Goal: Task Accomplishment & Management: Manage account settings

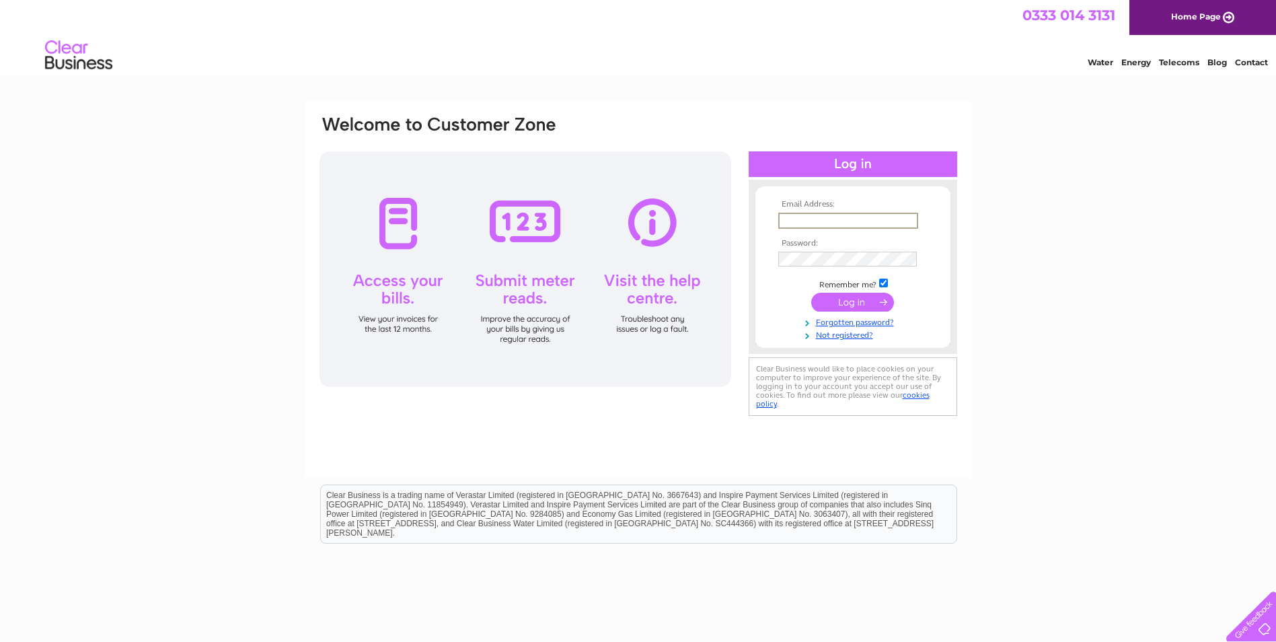
click at [789, 220] on input "text" at bounding box center [848, 221] width 140 height 16
type input "ro"
click at [798, 213] on input "text" at bounding box center [848, 221] width 140 height 16
type input "[EMAIL_ADDRESS][DOMAIN_NAME]"
click at [846, 302] on input "submit" at bounding box center [852, 302] width 83 height 19
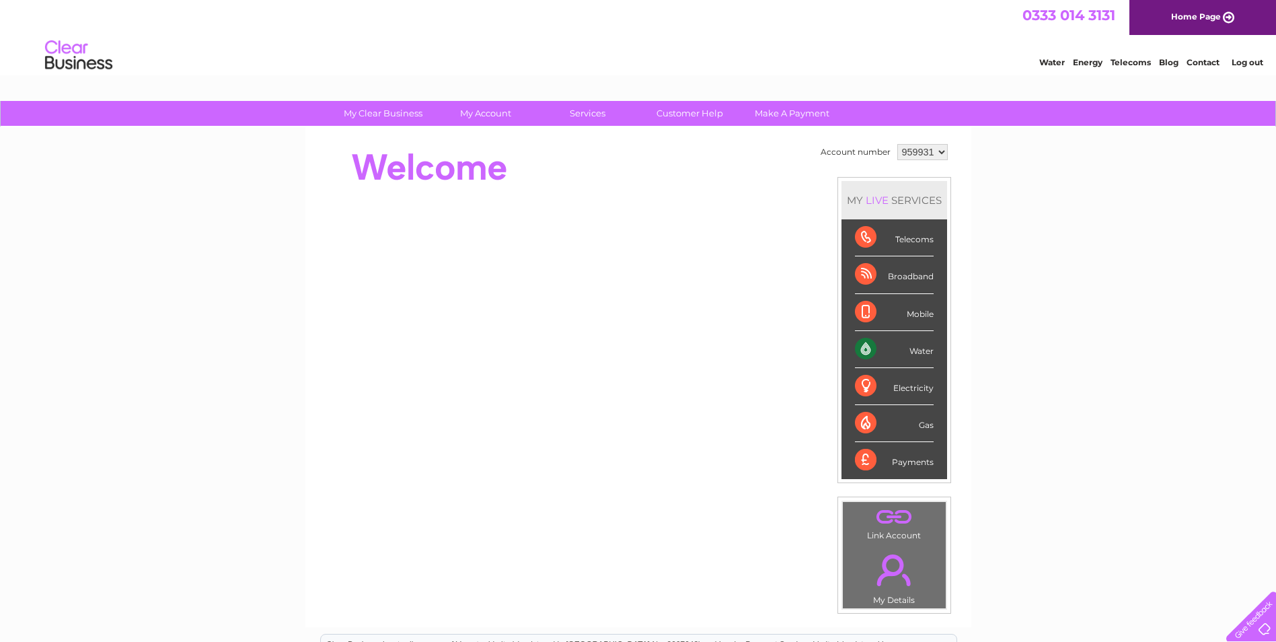
click at [861, 350] on div "Water" at bounding box center [894, 349] width 79 height 37
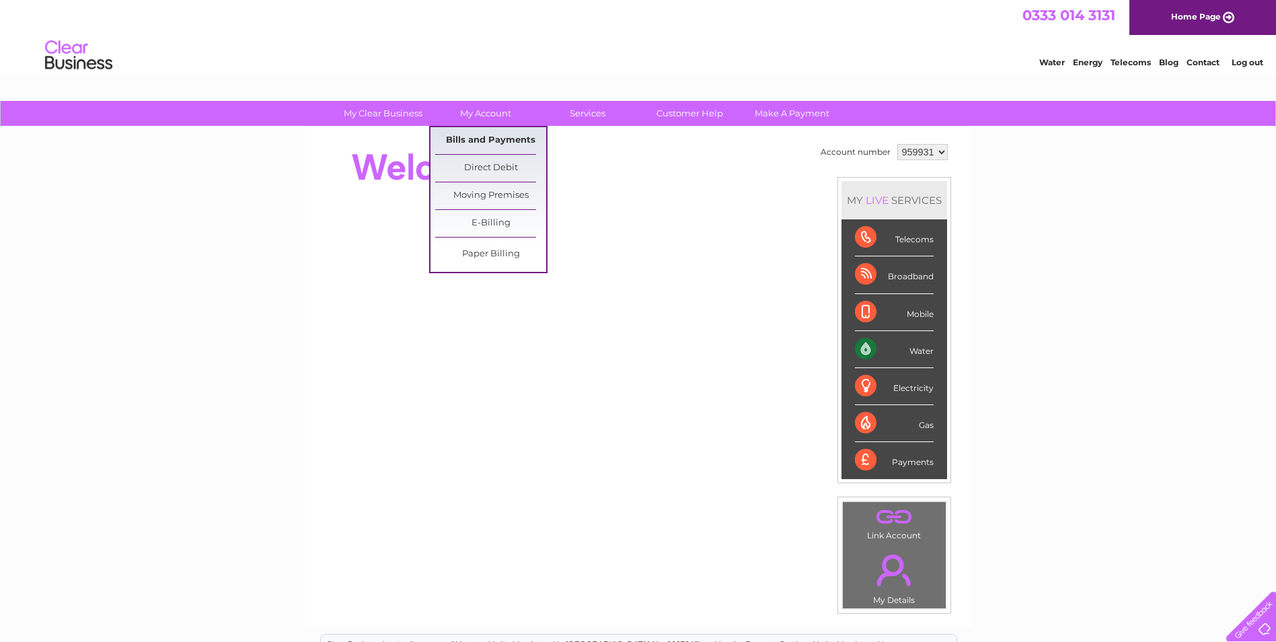
click at [493, 137] on link "Bills and Payments" at bounding box center [490, 140] width 111 height 27
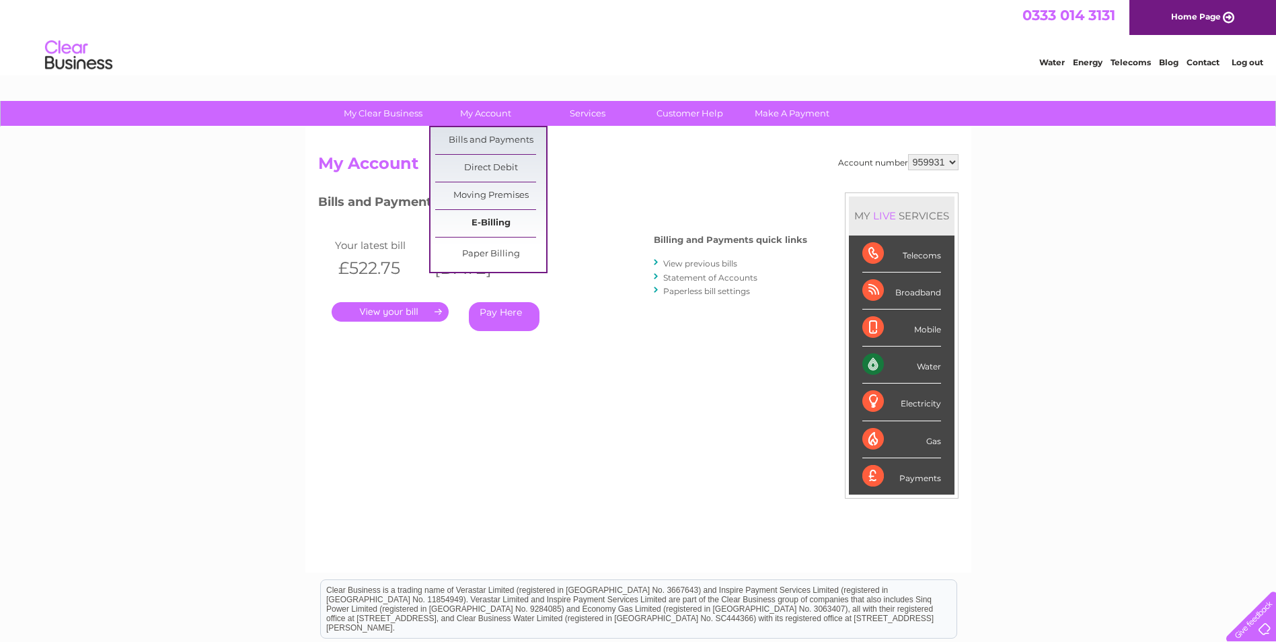
click at [494, 225] on link "E-Billing" at bounding box center [490, 223] width 111 height 27
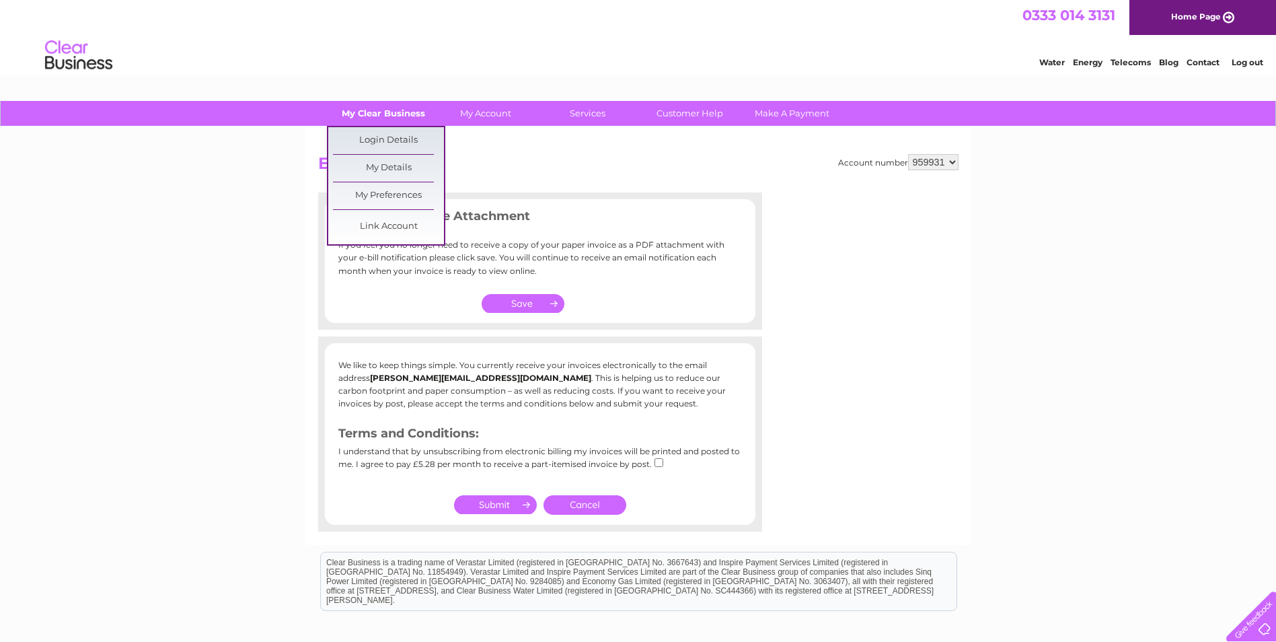
click at [391, 118] on link "My Clear Business" at bounding box center [383, 113] width 111 height 25
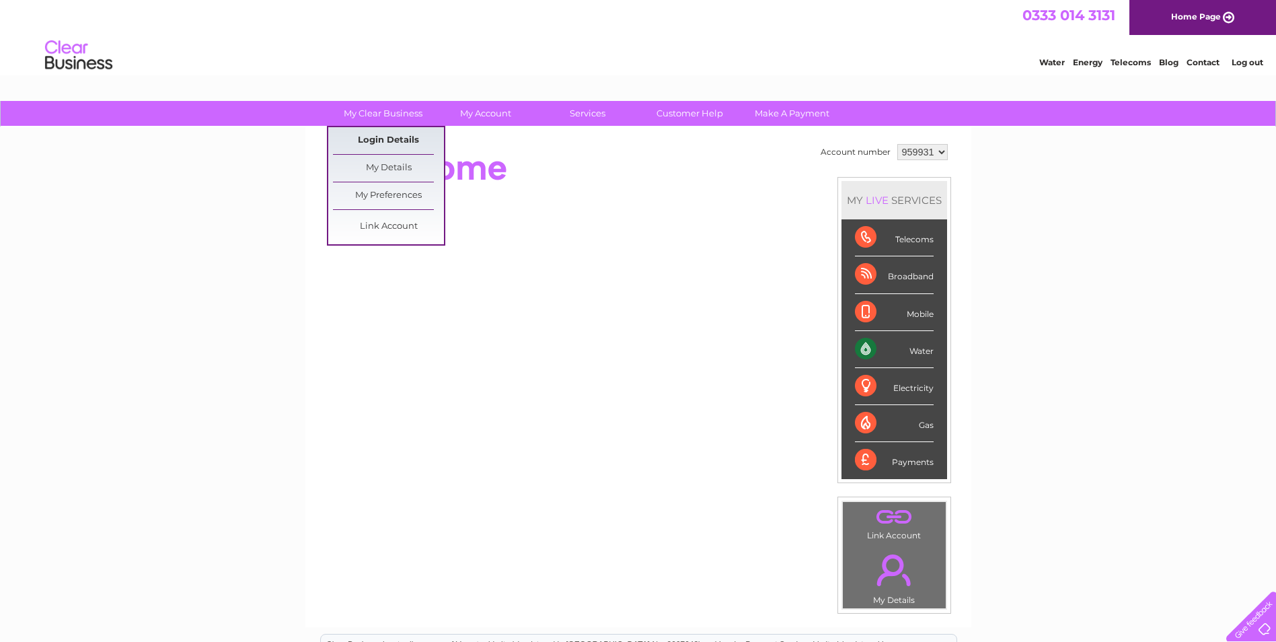
click at [387, 139] on link "Login Details" at bounding box center [388, 140] width 111 height 27
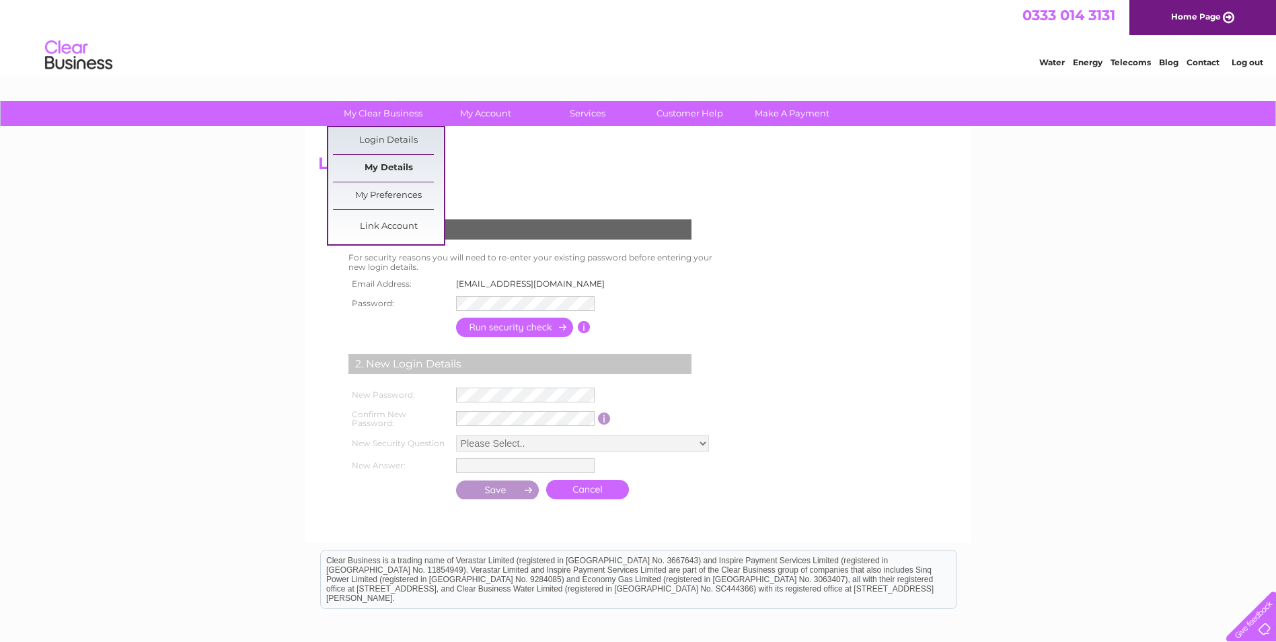
click at [395, 167] on link "My Details" at bounding box center [388, 168] width 111 height 27
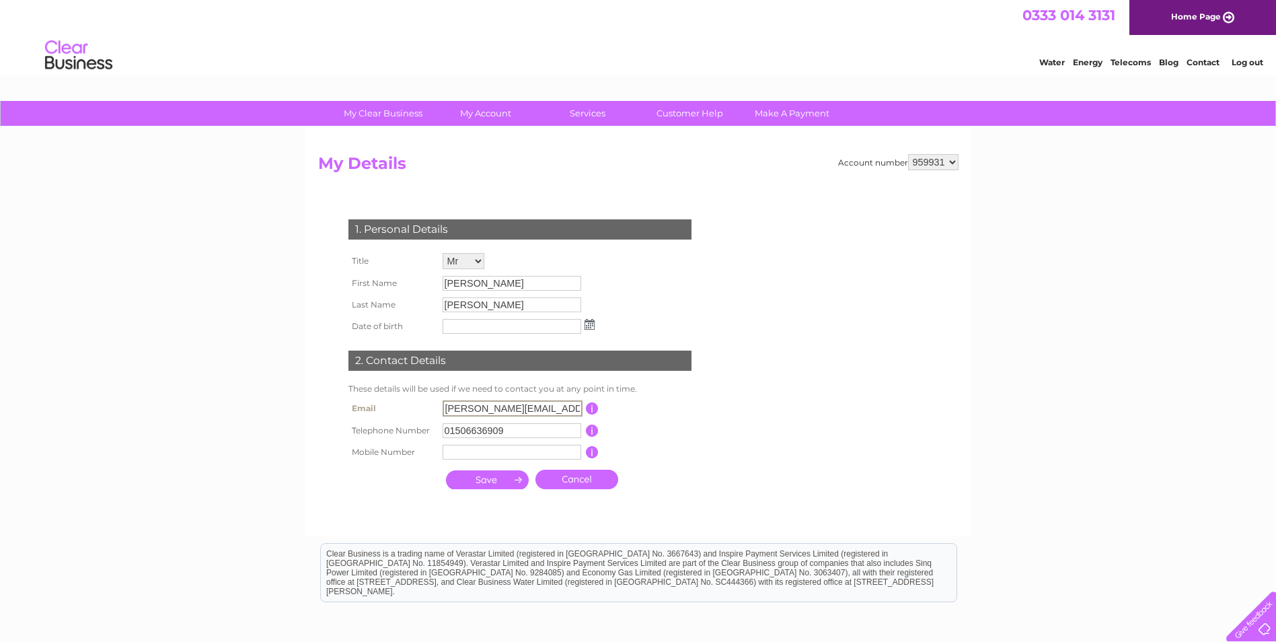
drag, startPoint x: 580, startPoint y: 407, endPoint x: 424, endPoint y: 408, distance: 156.0
click at [424, 408] on tr "Email rosina@lothianvehiclebodybuilders.co.uk This should be a valid email addr…" at bounding box center [525, 408] width 361 height 23
type input "[EMAIL_ADDRESS][DOMAIN_NAME]"
click at [477, 256] on select "Mr Mrs Ms Miss Dr Rev Prof Other" at bounding box center [463, 261] width 42 height 16
click at [442, 253] on select "Mr Mrs Ms Miss Dr Rev Prof Other" at bounding box center [463, 261] width 43 height 17
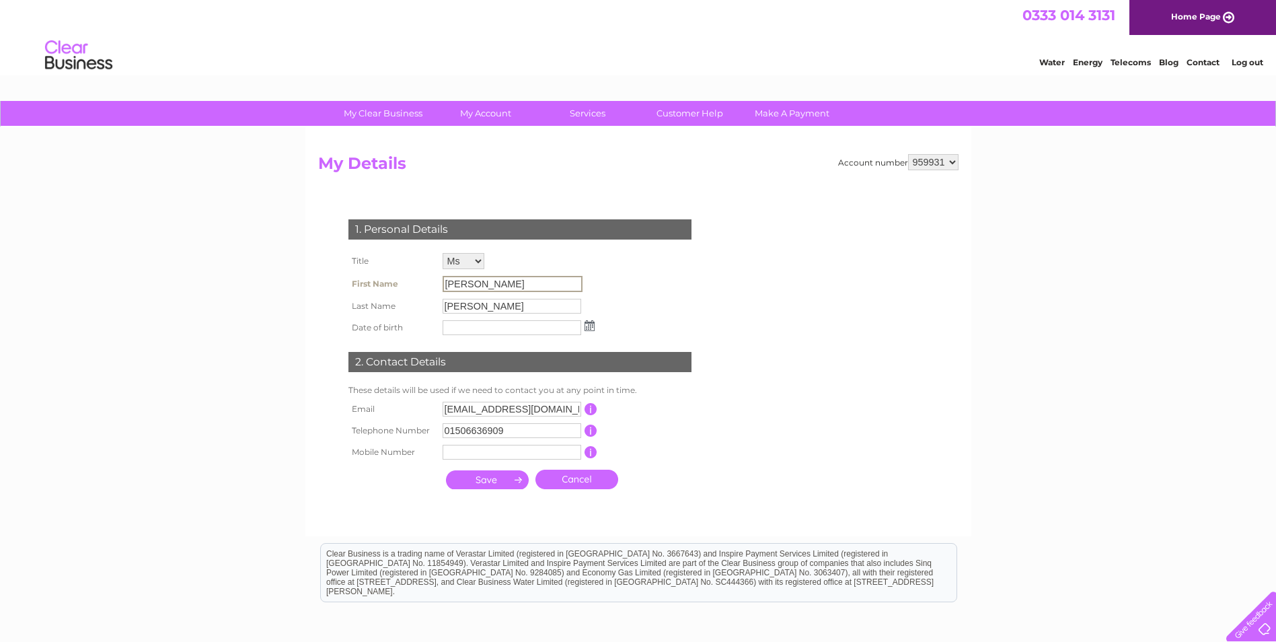
drag, startPoint x: 488, startPoint y: 284, endPoint x: 377, endPoint y: 280, distance: 110.4
click at [377, 280] on tr "First Name Gordon" at bounding box center [471, 283] width 253 height 23
click at [514, 289] on input "Gordon" at bounding box center [512, 284] width 140 height 16
click at [498, 285] on input "Gordon" at bounding box center [512, 284] width 140 height 16
click at [494, 286] on input "Gordon" at bounding box center [512, 284] width 140 height 16
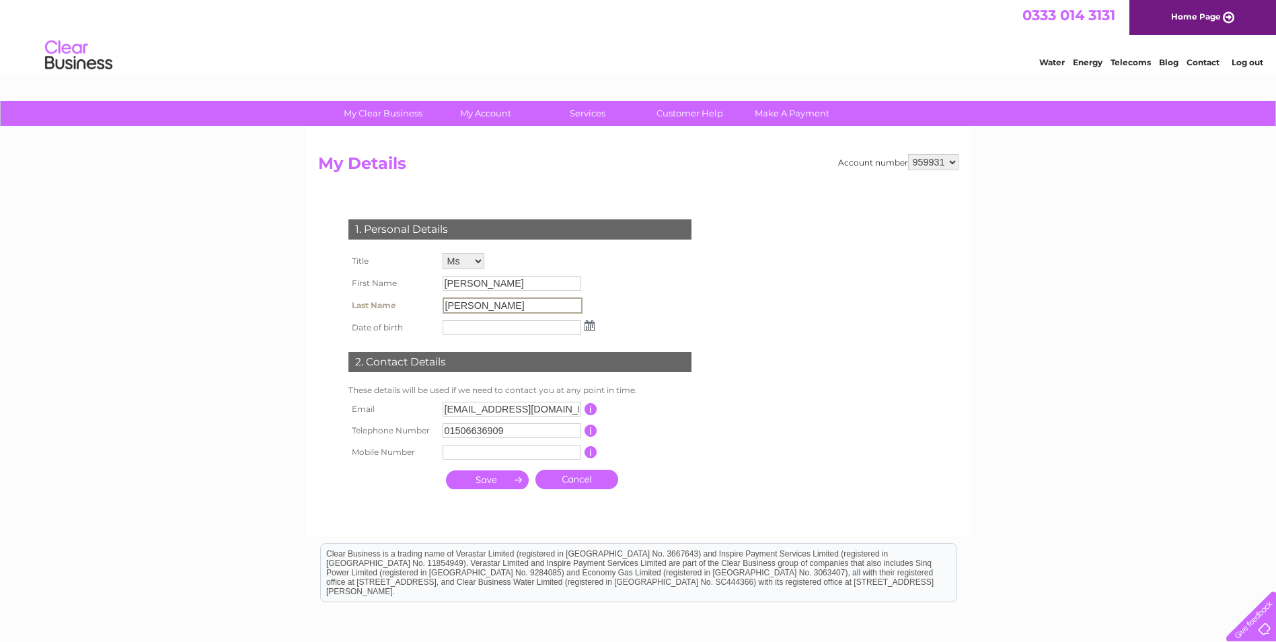
drag, startPoint x: 470, startPoint y: 307, endPoint x: 477, endPoint y: 307, distance: 7.4
click at [477, 307] on input "Nisbet" at bounding box center [512, 305] width 140 height 16
drag, startPoint x: 477, startPoint y: 307, endPoint x: 482, endPoint y: 301, distance: 7.7
click at [482, 301] on input "Nisbet" at bounding box center [512, 305] width 140 height 16
click at [483, 301] on input "Nisbet" at bounding box center [512, 305] width 140 height 16
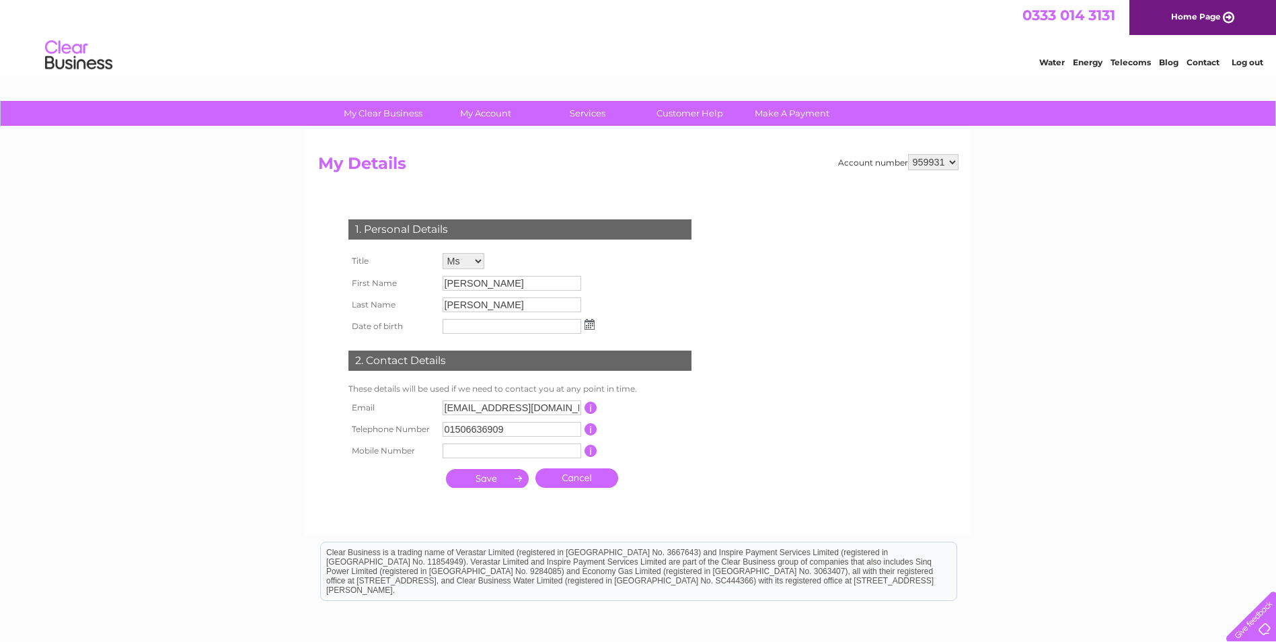
drag, startPoint x: 484, startPoint y: 303, endPoint x: 763, endPoint y: 508, distance: 346.5
click at [763, 510] on form "Account number 959931 My Details 1. Personal Details Title Mr Mrs Ms Miss Dr Re…" at bounding box center [638, 337] width 640 height 367
click at [480, 262] on select "Mr Mrs Ms Miss Dr Rev Prof Other" at bounding box center [463, 261] width 43 height 17
select select "Mr"
click at [442, 253] on select "Mr Mrs Ms Miss Dr Rev Prof Other" at bounding box center [463, 261] width 43 height 17
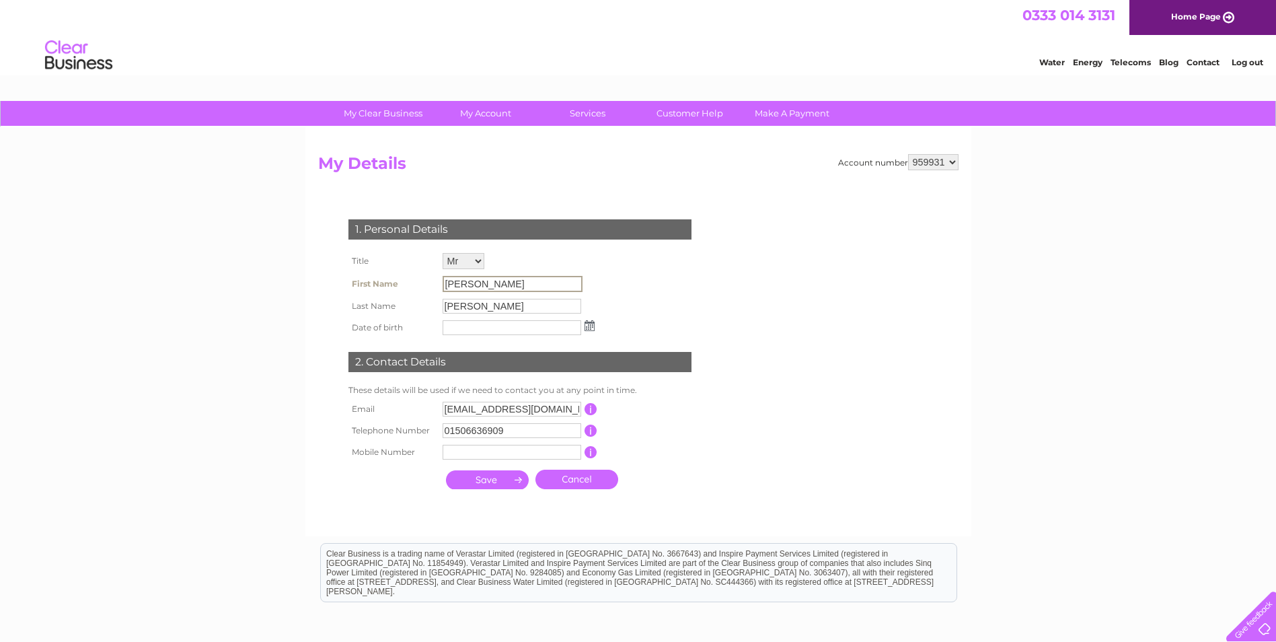
click at [490, 282] on input "[PERSON_NAME]" at bounding box center [512, 284] width 140 height 16
click at [451, 283] on input "[PERSON_NAME]" at bounding box center [512, 284] width 140 height 16
drag, startPoint x: 447, startPoint y: 282, endPoint x: 454, endPoint y: 280, distance: 7.0
click at [448, 282] on input "[PERSON_NAME]" at bounding box center [512, 284] width 140 height 16
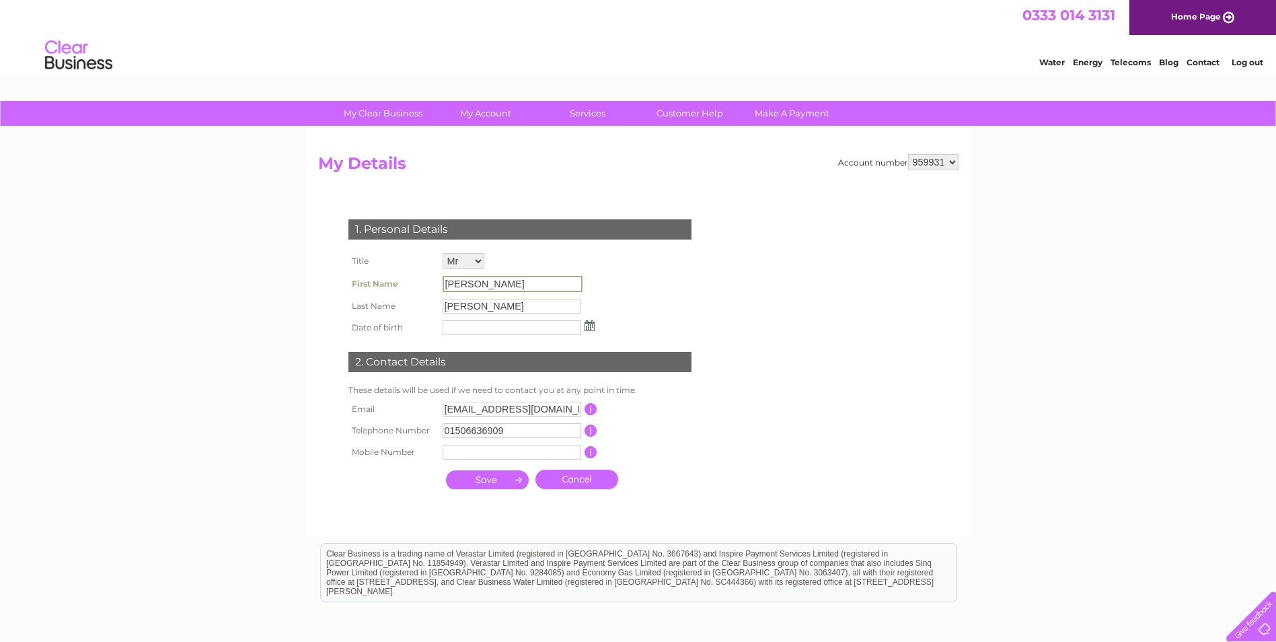
click at [455, 280] on input "[PERSON_NAME]" at bounding box center [512, 284] width 140 height 16
drag, startPoint x: 455, startPoint y: 280, endPoint x: 471, endPoint y: 280, distance: 15.5
click at [468, 280] on input "[PERSON_NAME]" at bounding box center [512, 284] width 140 height 16
click at [489, 281] on input "[PERSON_NAME]" at bounding box center [512, 284] width 140 height 16
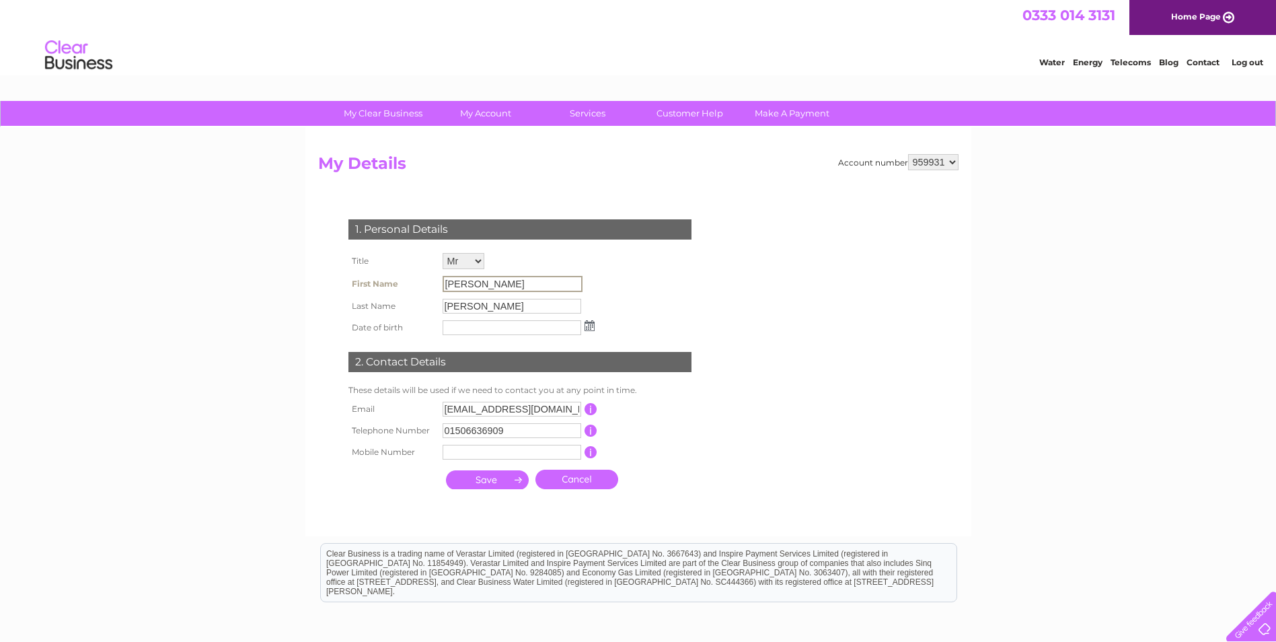
click at [501, 480] on input "submit" at bounding box center [487, 479] width 83 height 19
click at [588, 325] on img at bounding box center [591, 324] width 10 height 11
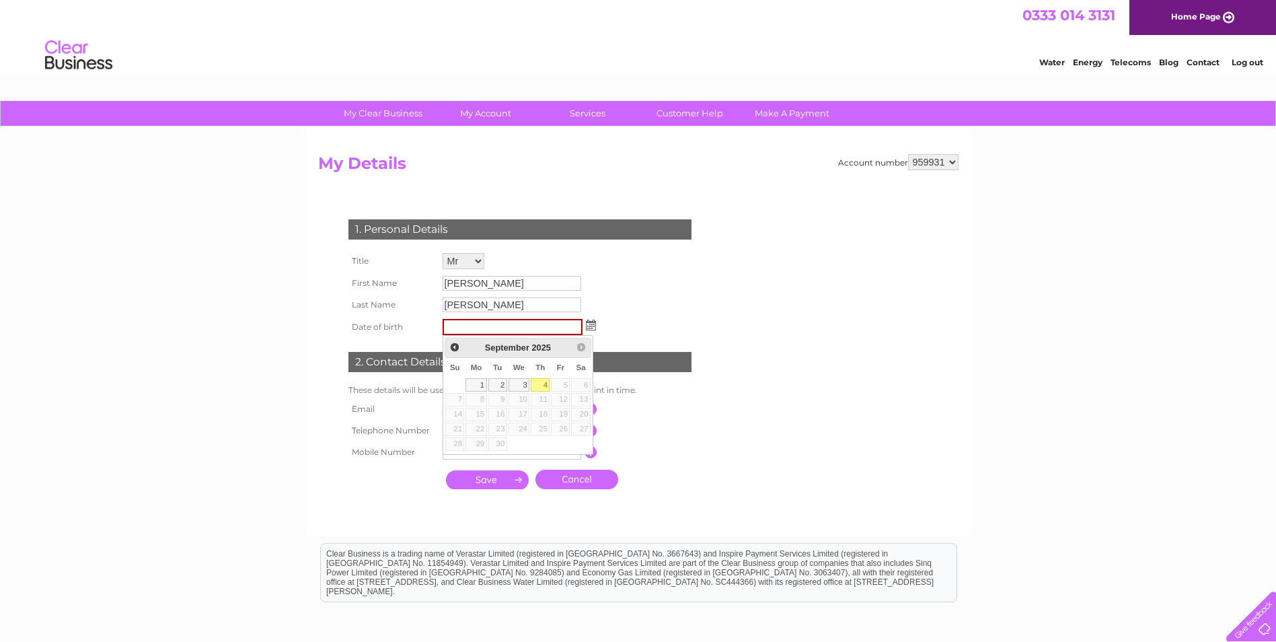
click at [588, 325] on img at bounding box center [591, 324] width 10 height 11
click at [504, 477] on input "submit" at bounding box center [487, 479] width 83 height 19
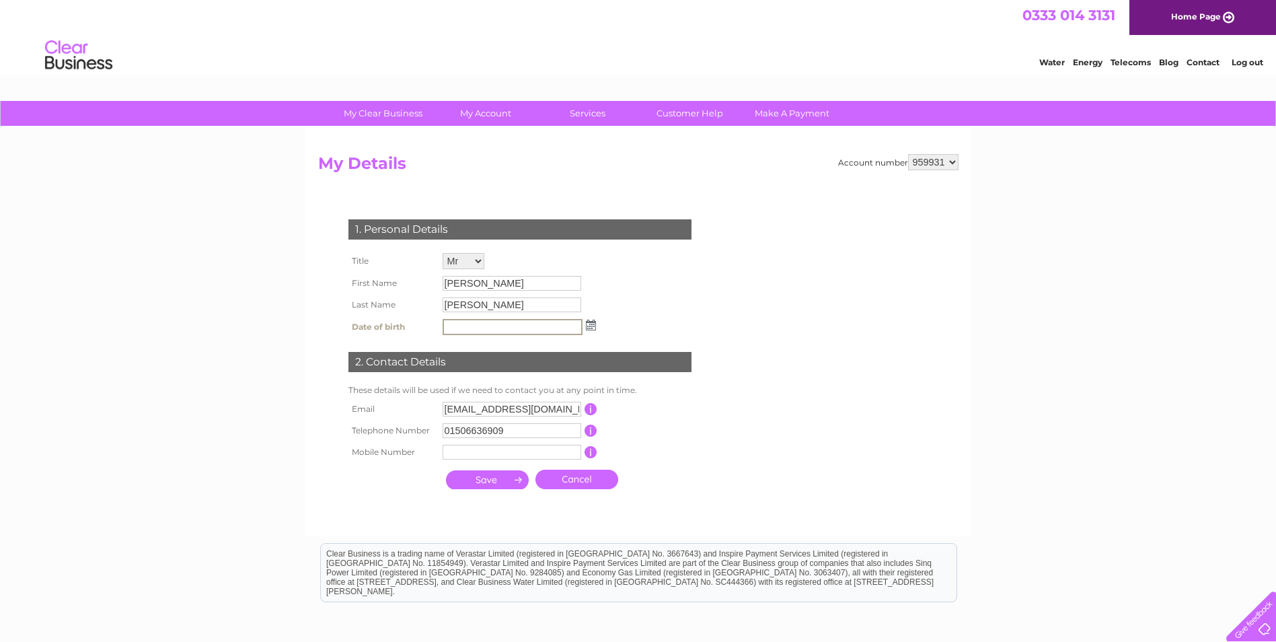
click at [518, 477] on input "submit" at bounding box center [487, 479] width 83 height 19
click at [588, 326] on img at bounding box center [591, 324] width 10 height 11
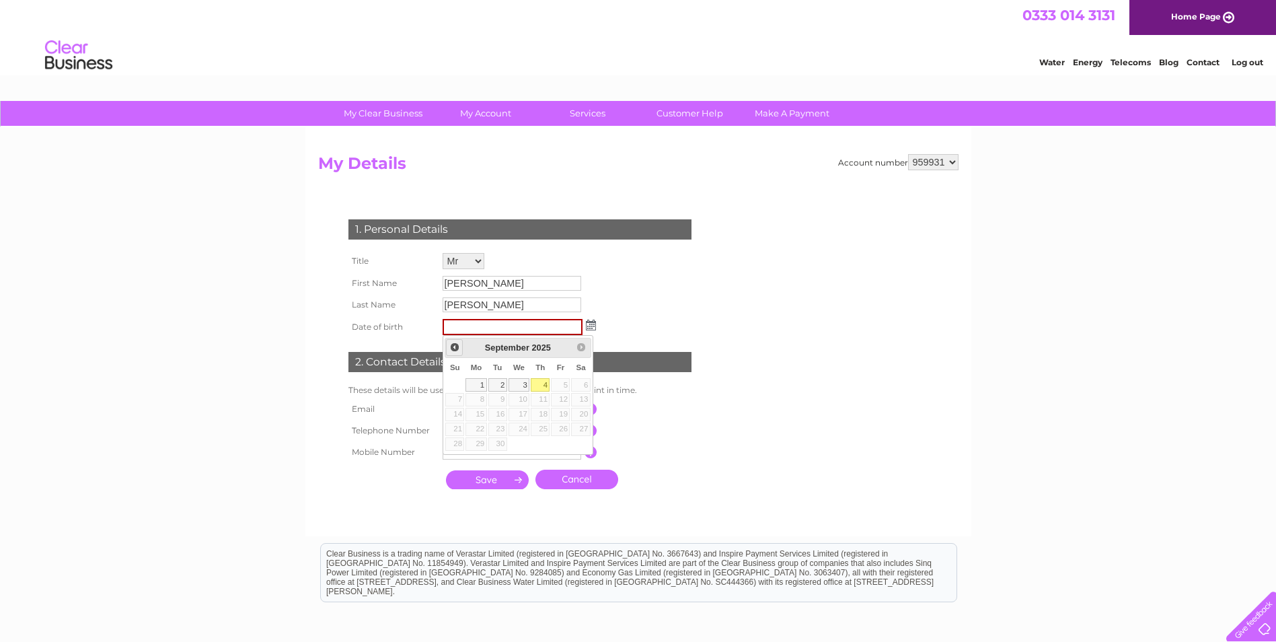
click at [456, 346] on span "Prev" at bounding box center [454, 347] width 11 height 11
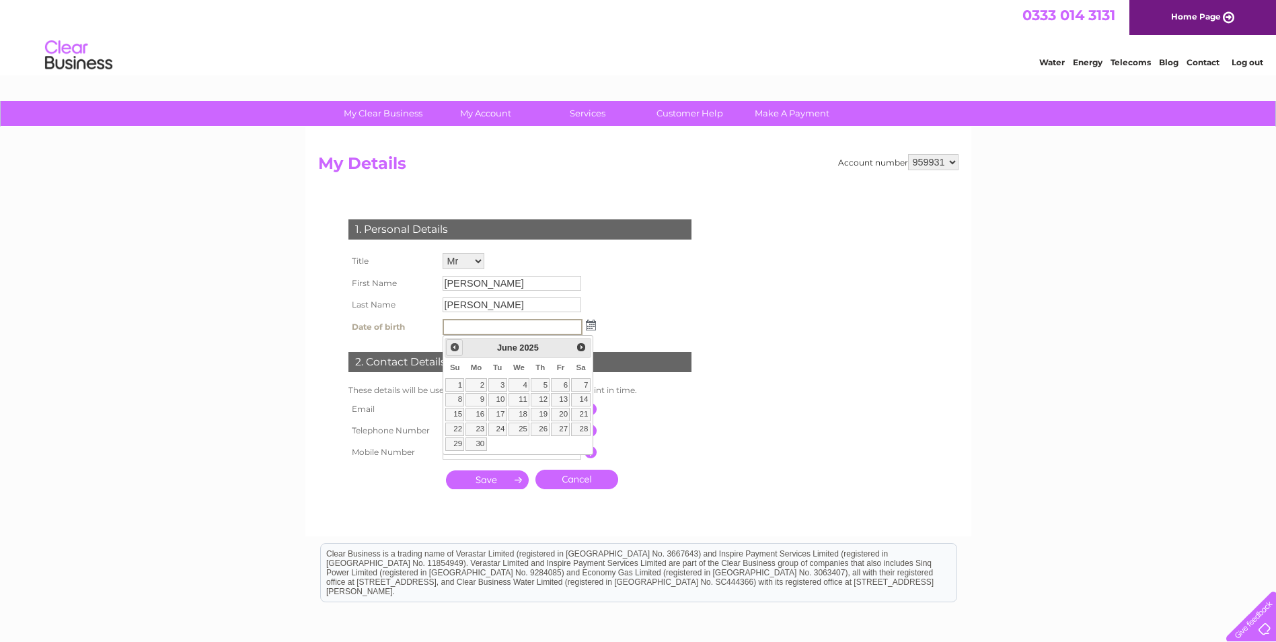
click at [456, 346] on span "Prev" at bounding box center [454, 347] width 11 height 11
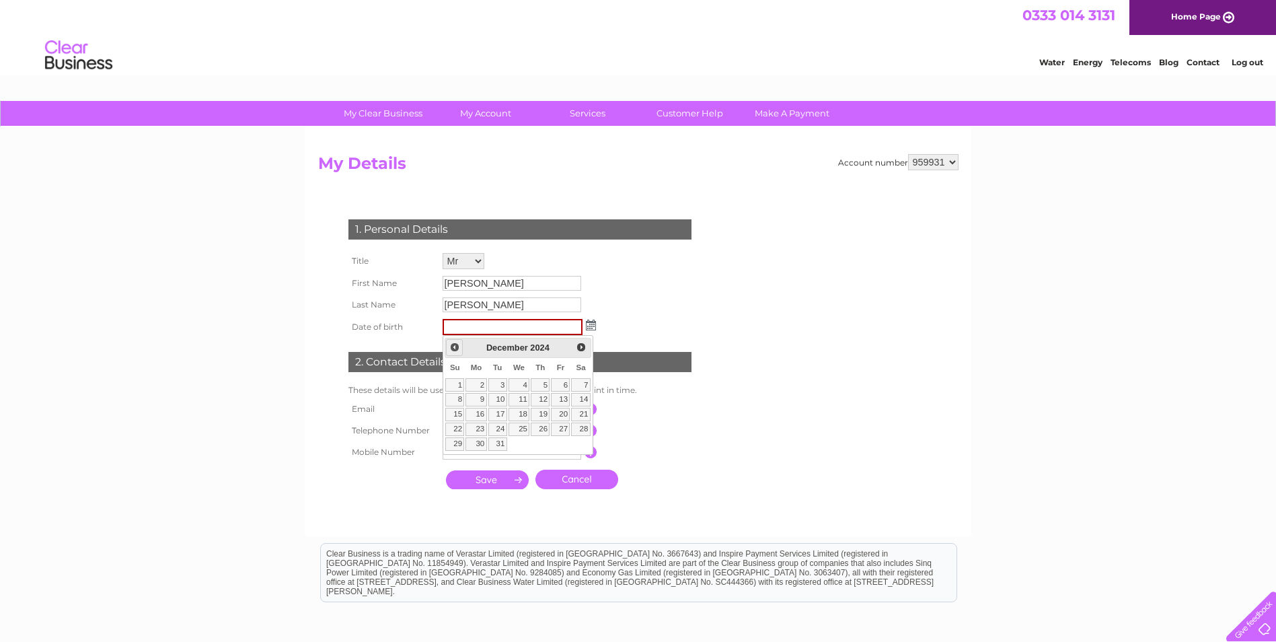
click at [456, 346] on span "Prev" at bounding box center [454, 347] width 11 height 11
click at [590, 327] on img at bounding box center [591, 324] width 10 height 11
click at [553, 399] on link "11" at bounding box center [560, 399] width 19 height 13
type input "11/10/1963"
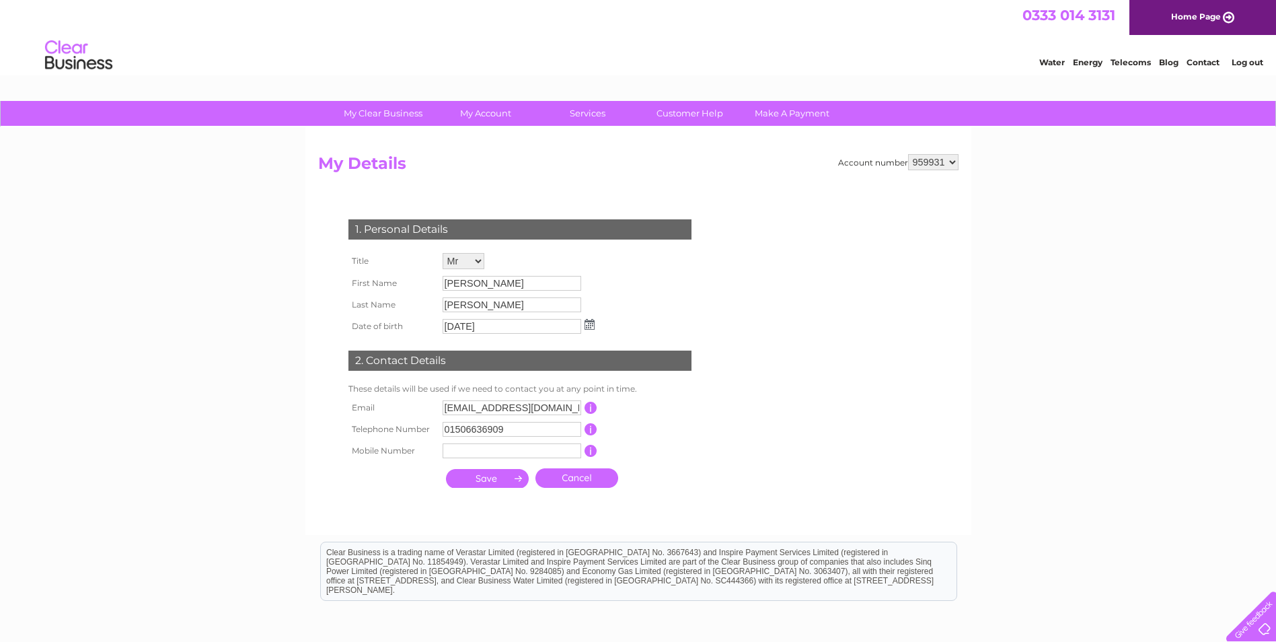
click at [496, 480] on input "submit" at bounding box center [487, 478] width 83 height 19
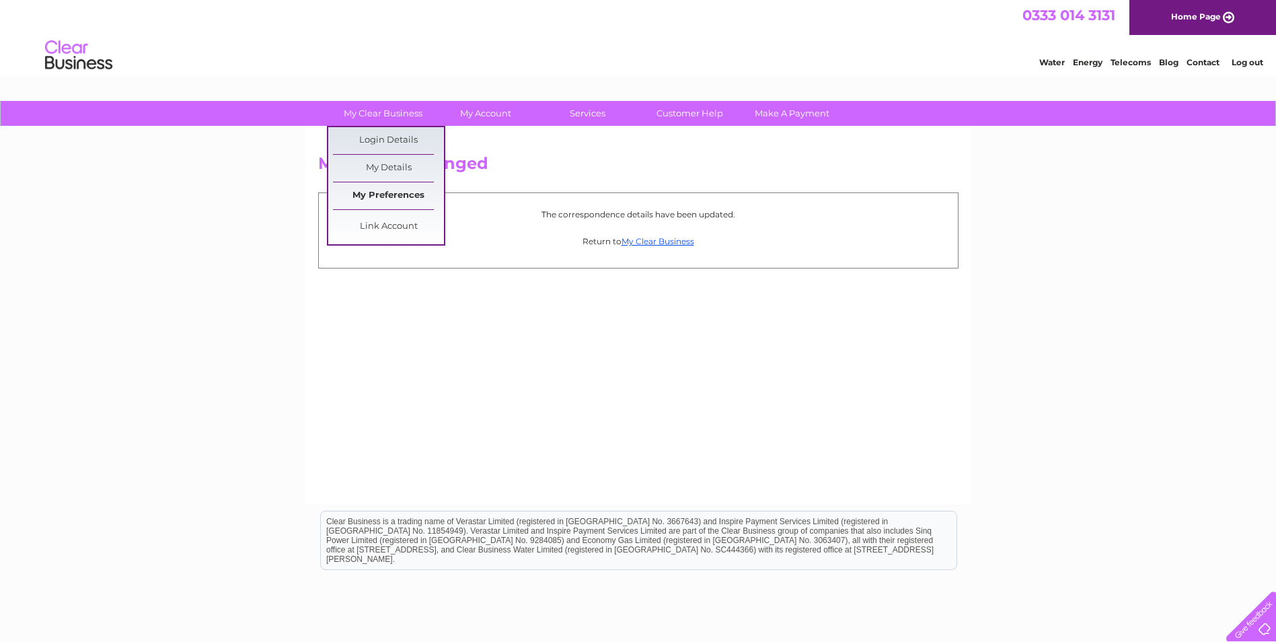
click at [395, 192] on link "My Preferences" at bounding box center [388, 195] width 111 height 27
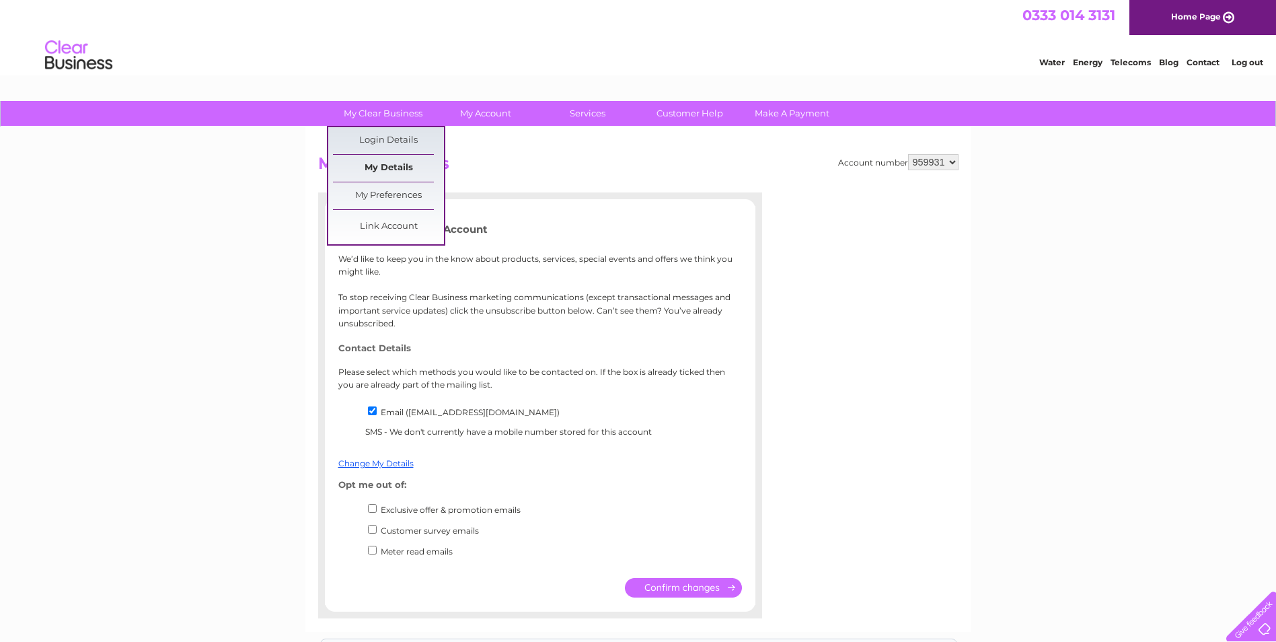
click at [385, 166] on link "My Details" at bounding box center [388, 168] width 111 height 27
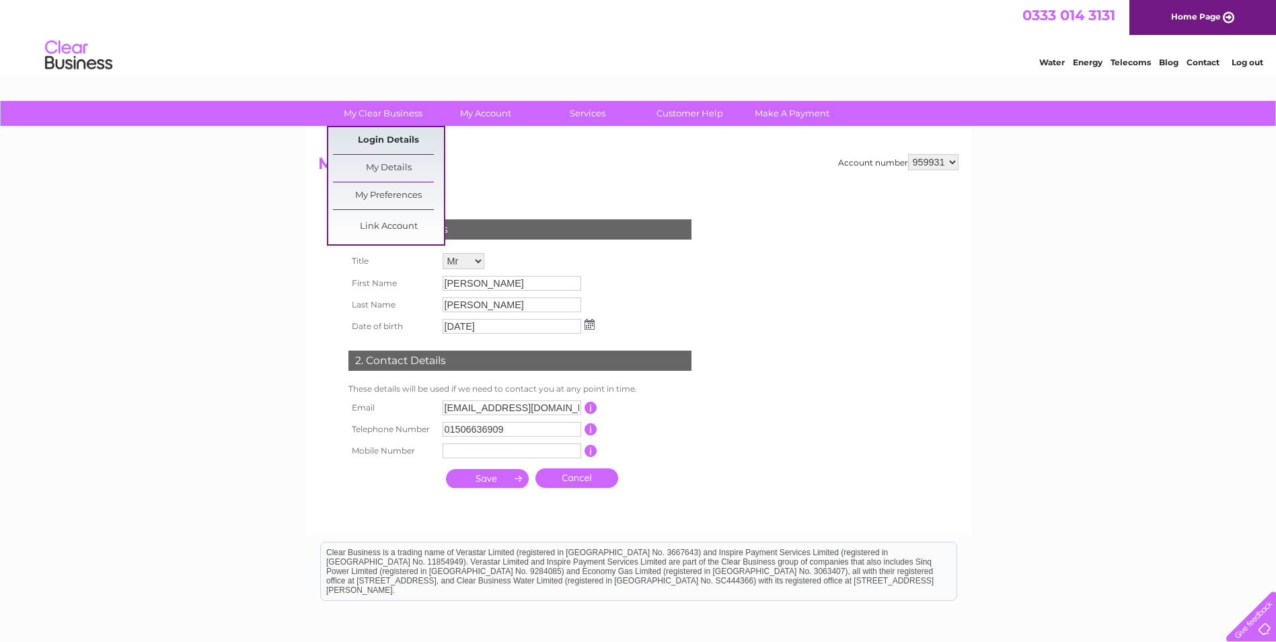
click at [387, 140] on link "Login Details" at bounding box center [388, 140] width 111 height 27
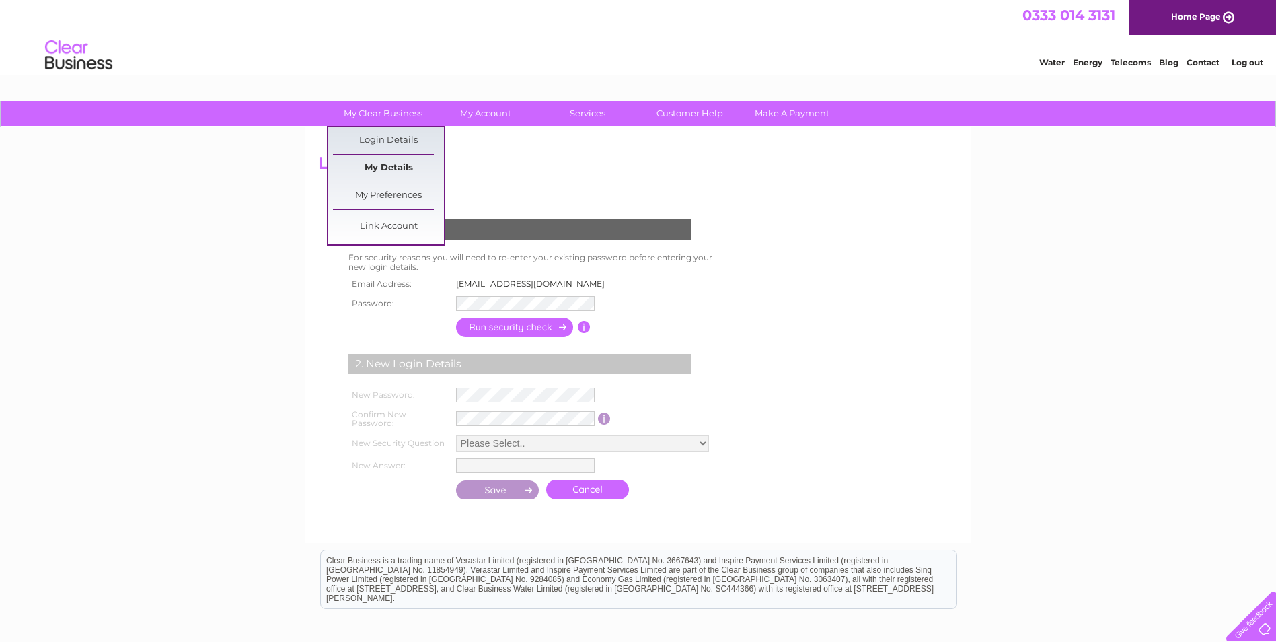
click at [390, 165] on link "My Details" at bounding box center [388, 168] width 111 height 27
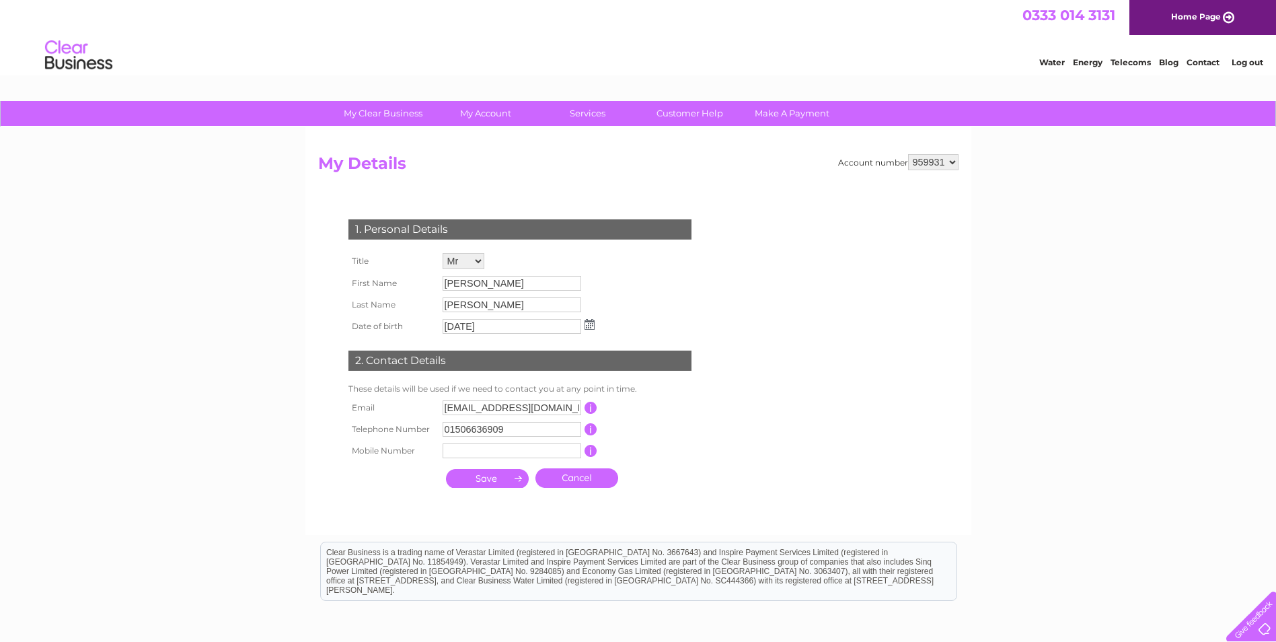
click at [497, 284] on input "Gordon" at bounding box center [511, 283] width 139 height 15
drag, startPoint x: 490, startPoint y: 282, endPoint x: 430, endPoint y: 282, distance: 59.9
click at [430, 282] on tr "First Name Gordon" at bounding box center [471, 283] width 253 height 23
drag, startPoint x: 430, startPoint y: 282, endPoint x: 736, endPoint y: 199, distance: 317.8
click at [736, 199] on form "Account number 959931 My Details 1. Personal Details Title Mr Mrs Ms Miss Dr Re…" at bounding box center [638, 338] width 640 height 369
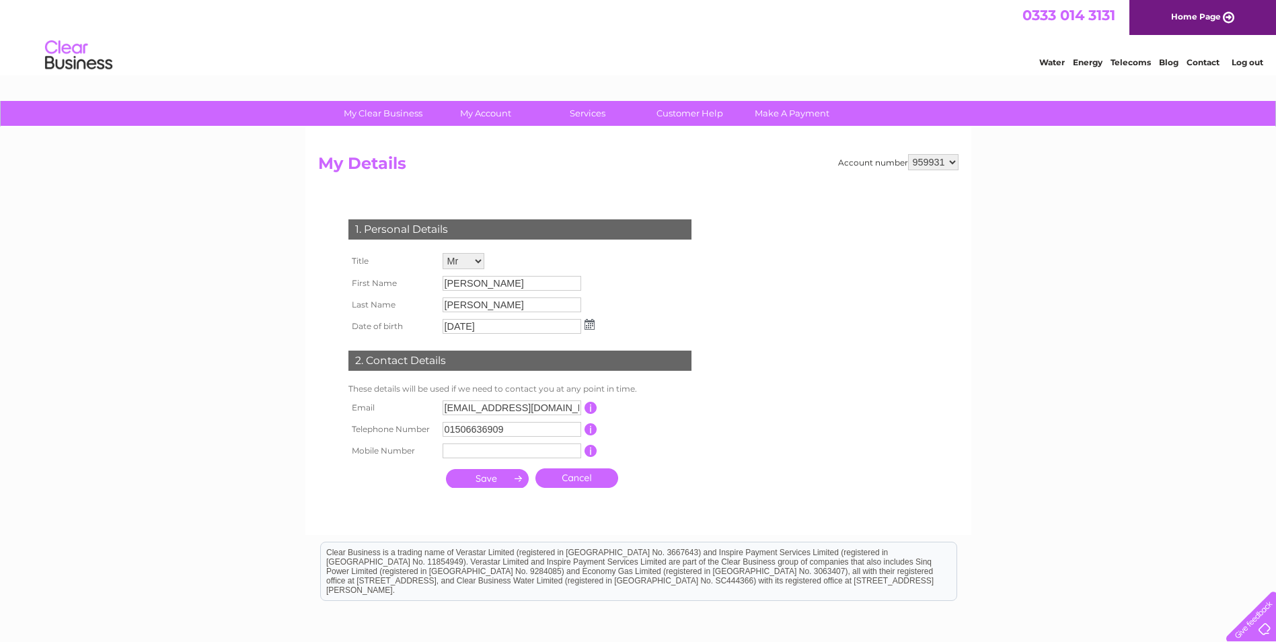
click at [506, 278] on input "Gordon" at bounding box center [511, 283] width 139 height 15
click at [484, 480] on input "submit" at bounding box center [487, 478] width 83 height 19
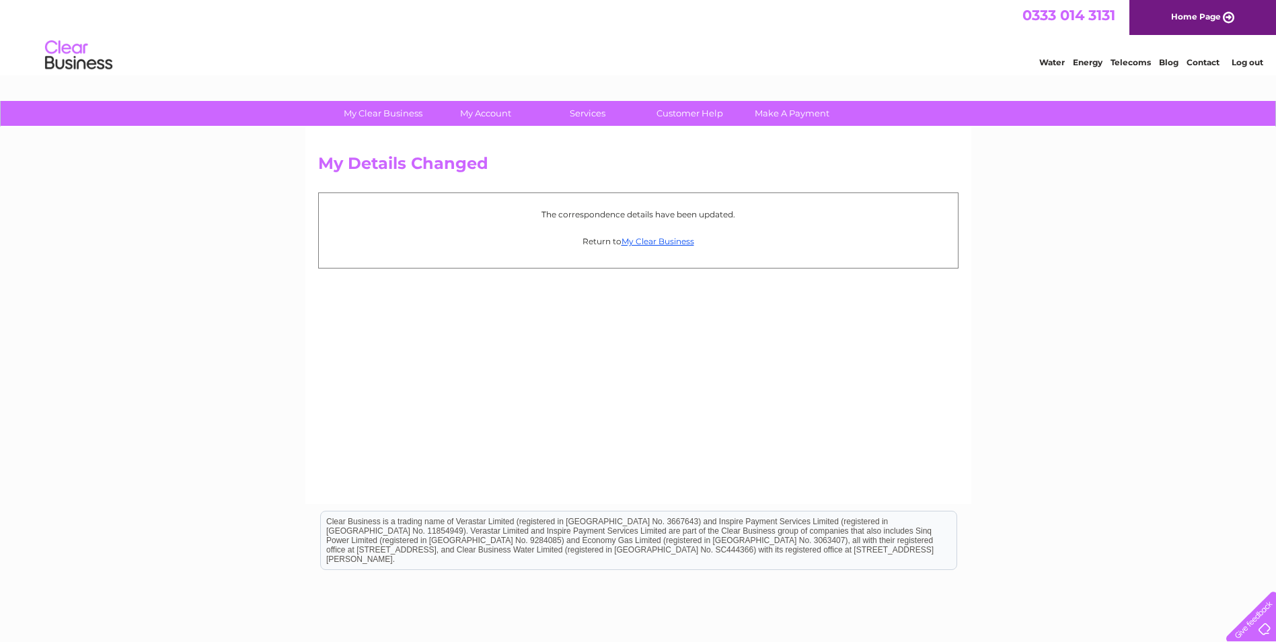
click at [1236, 16] on link "Home Page" at bounding box center [1202, 17] width 147 height 35
